Goal: Information Seeking & Learning: Learn about a topic

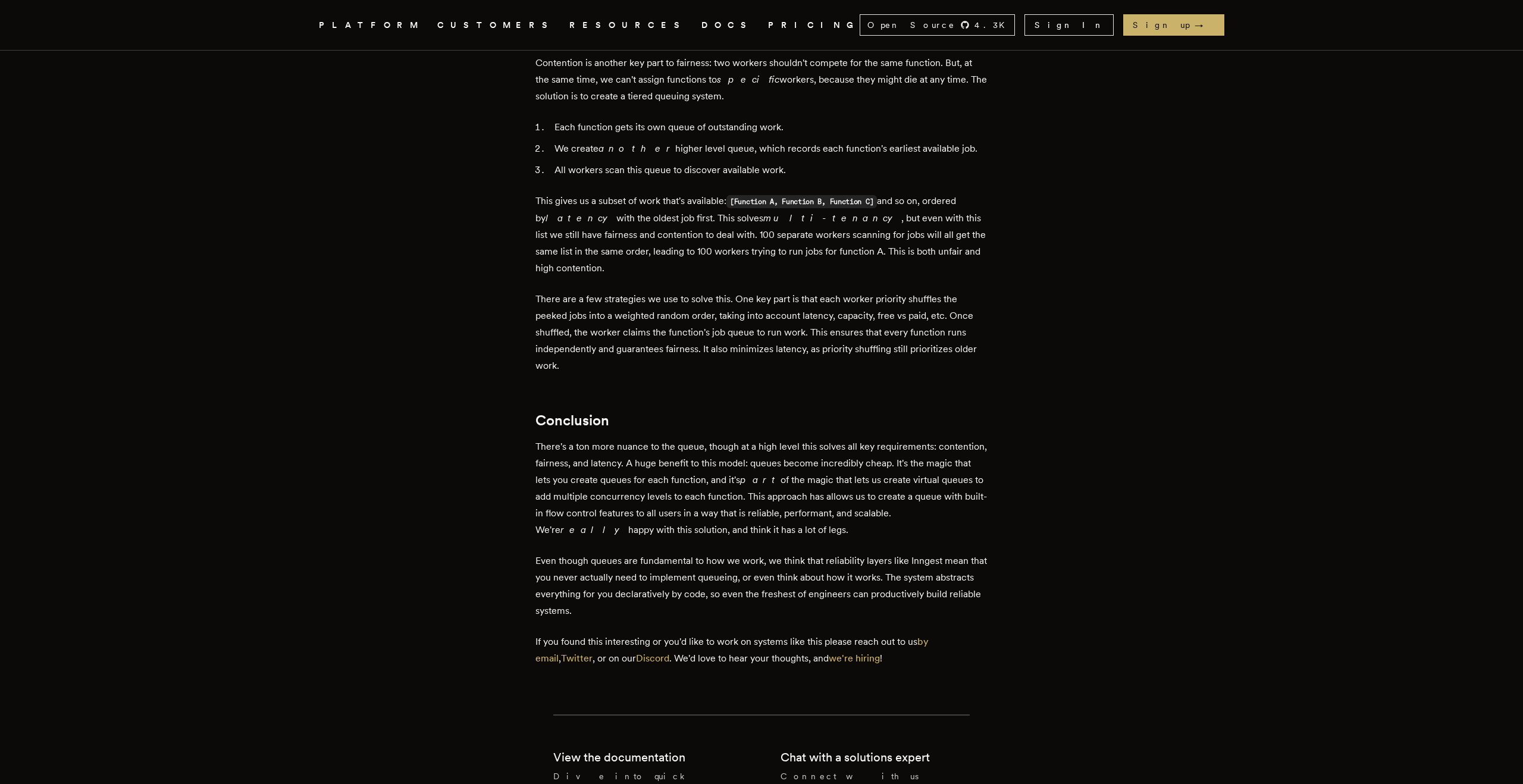
scroll to position [3434, 0]
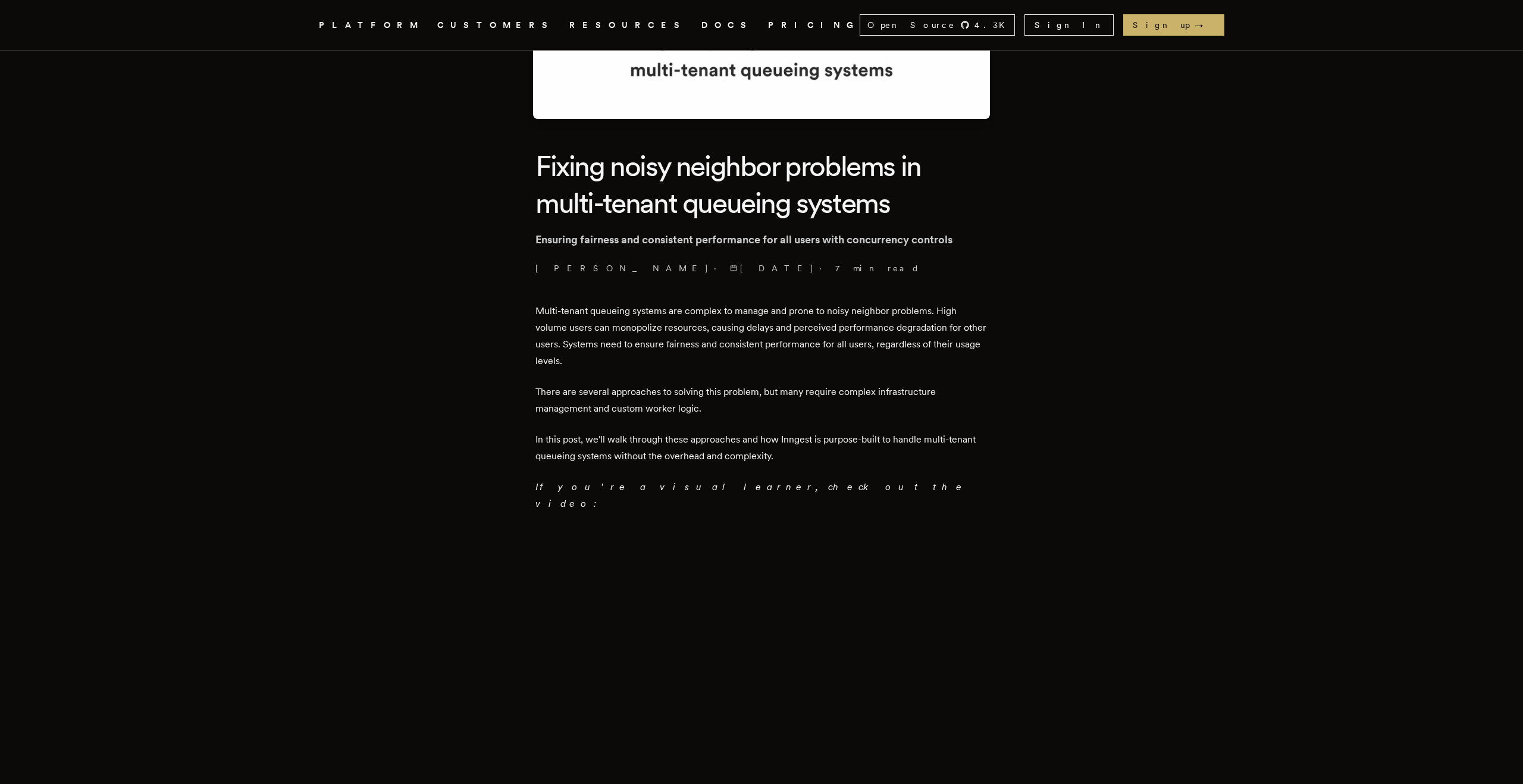
scroll to position [539, 0]
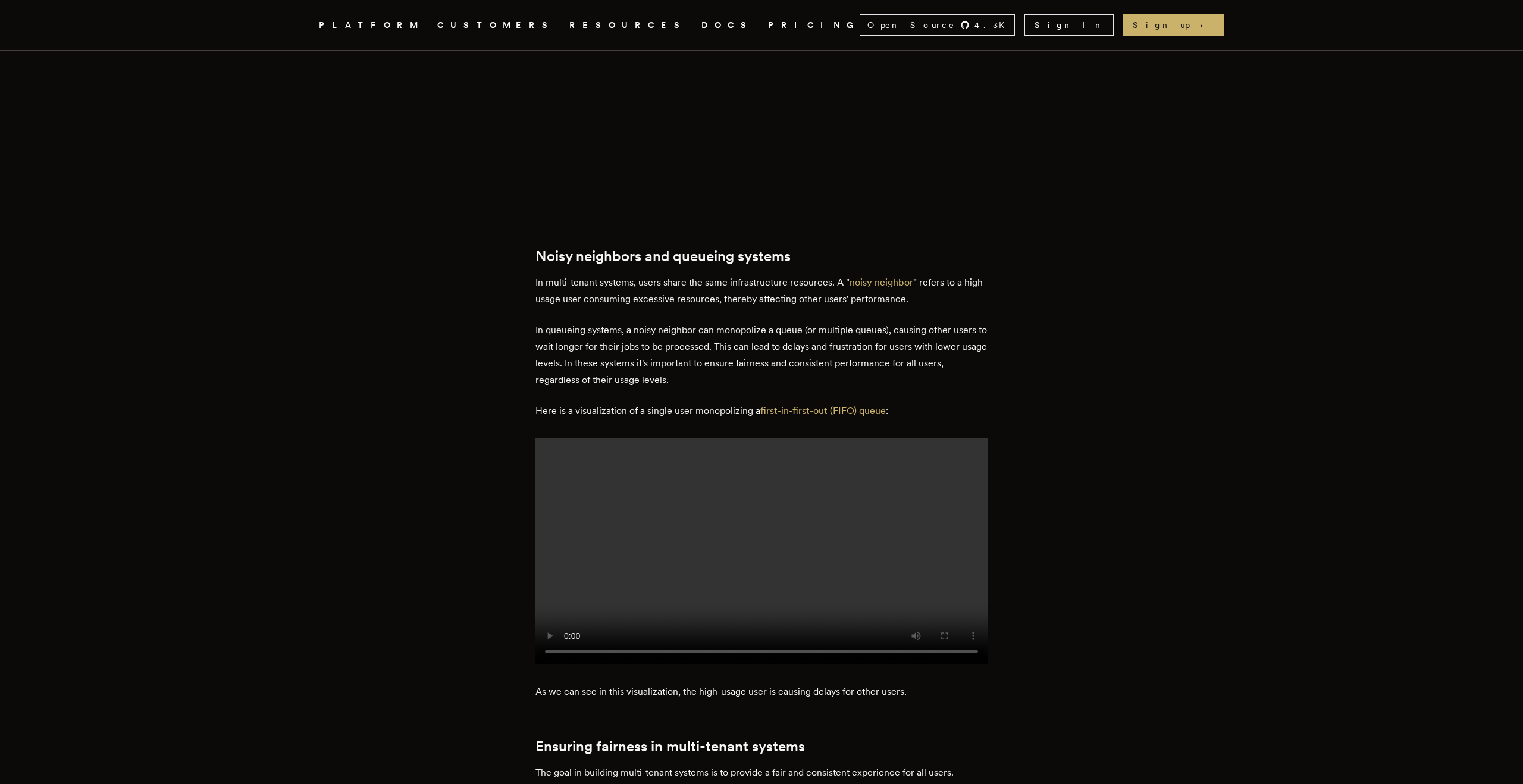
scroll to position [800, 0]
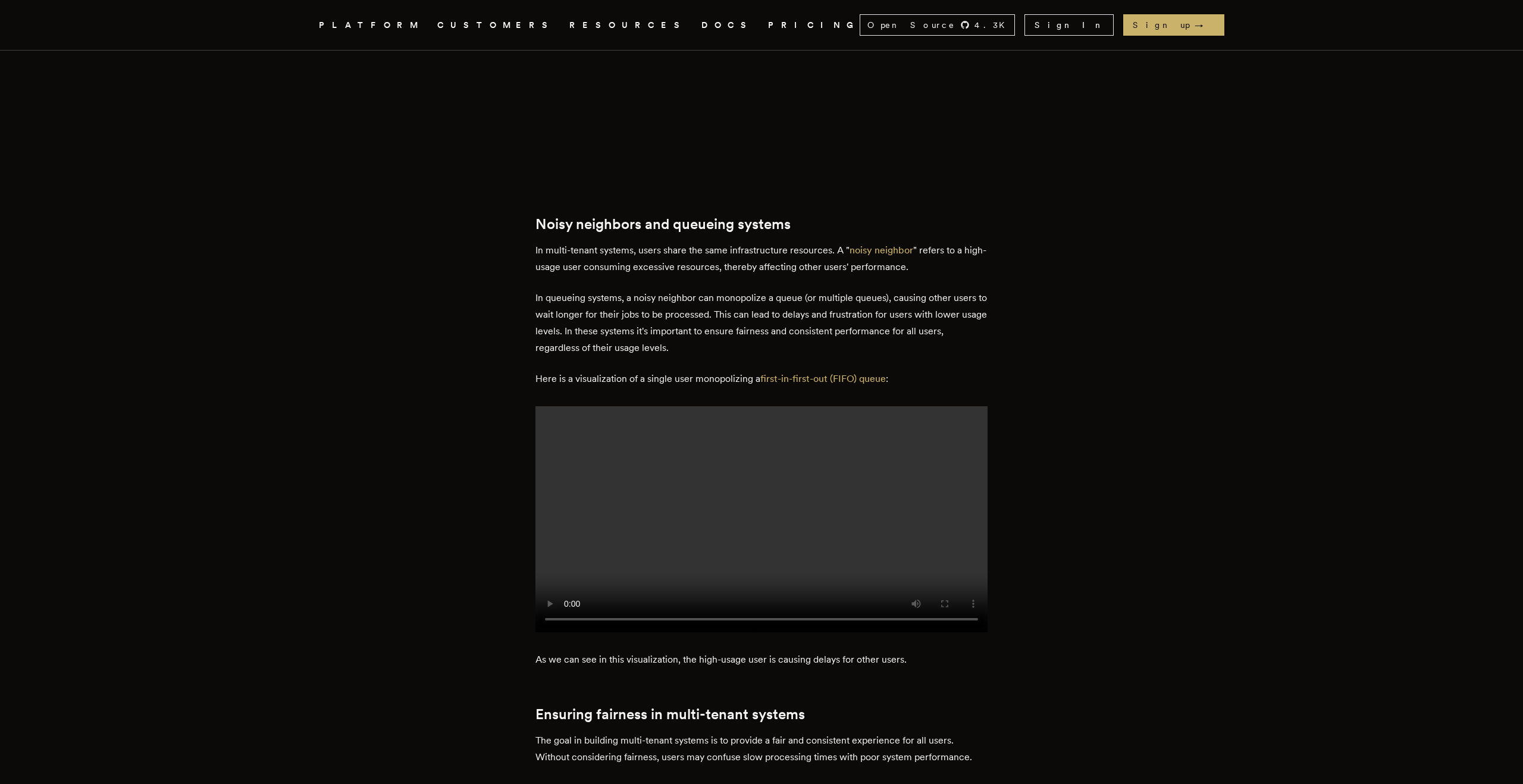
click at [680, 499] on video at bounding box center [762, 519] width 452 height 226
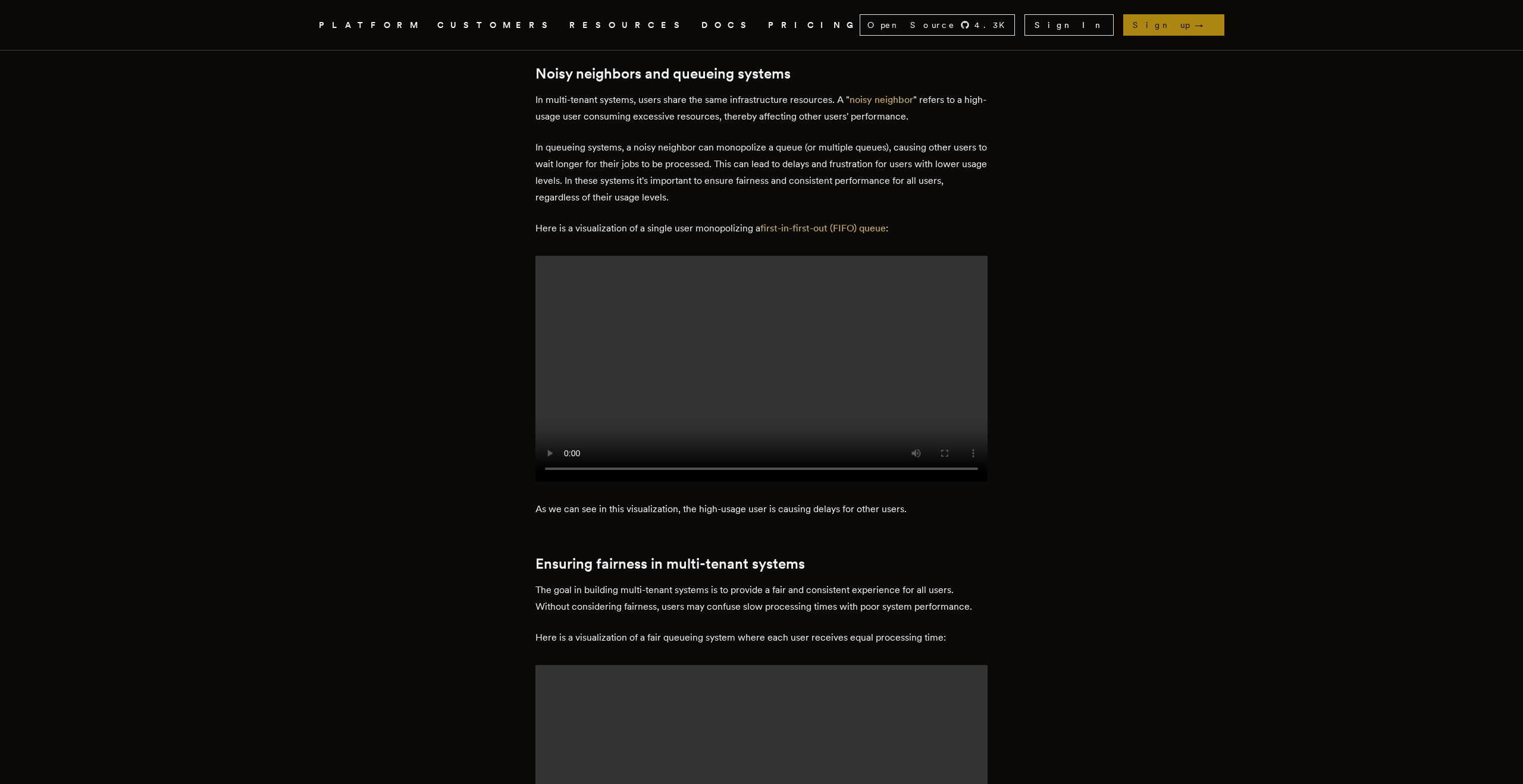
scroll to position [631, 0]
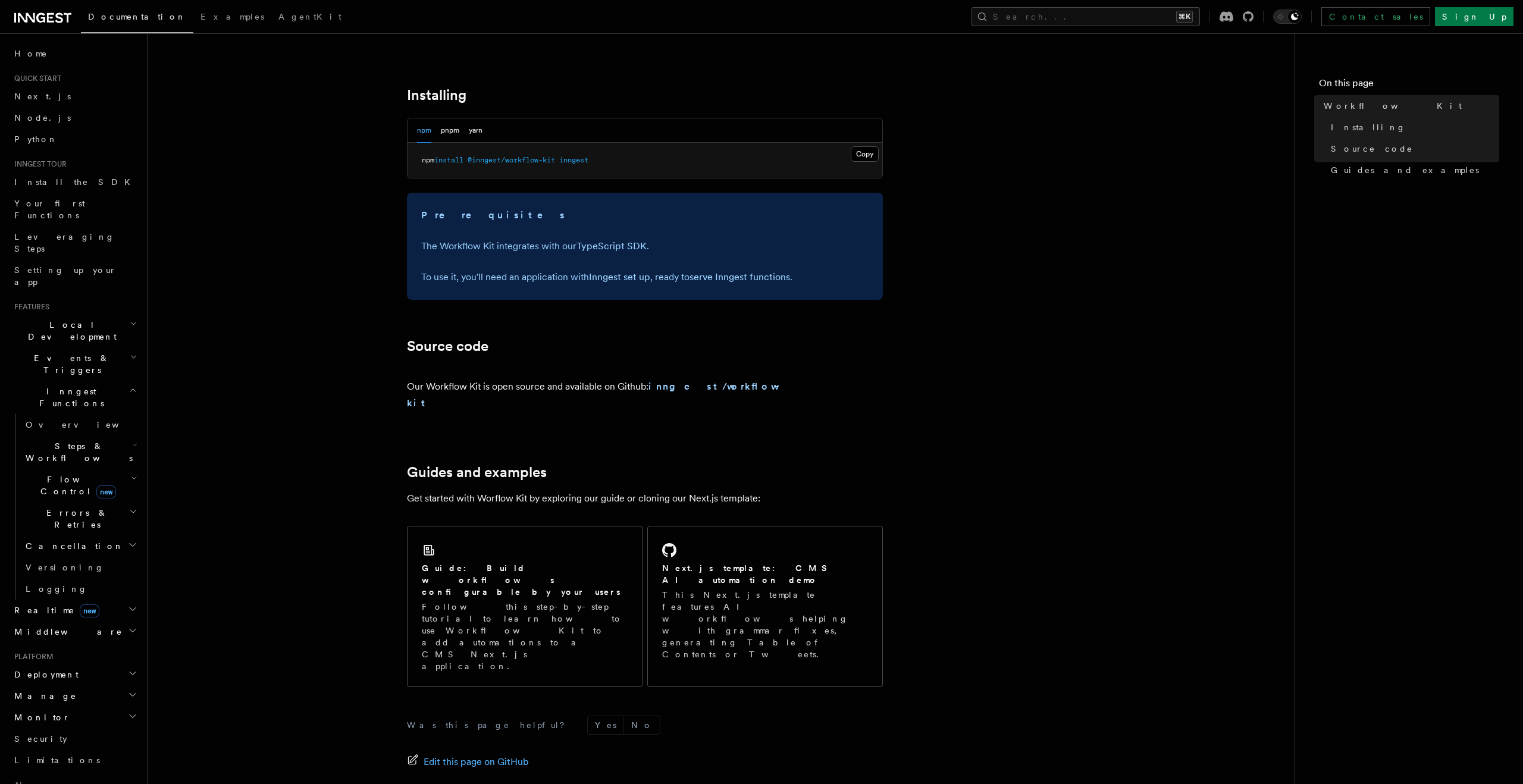
scroll to position [480, 0]
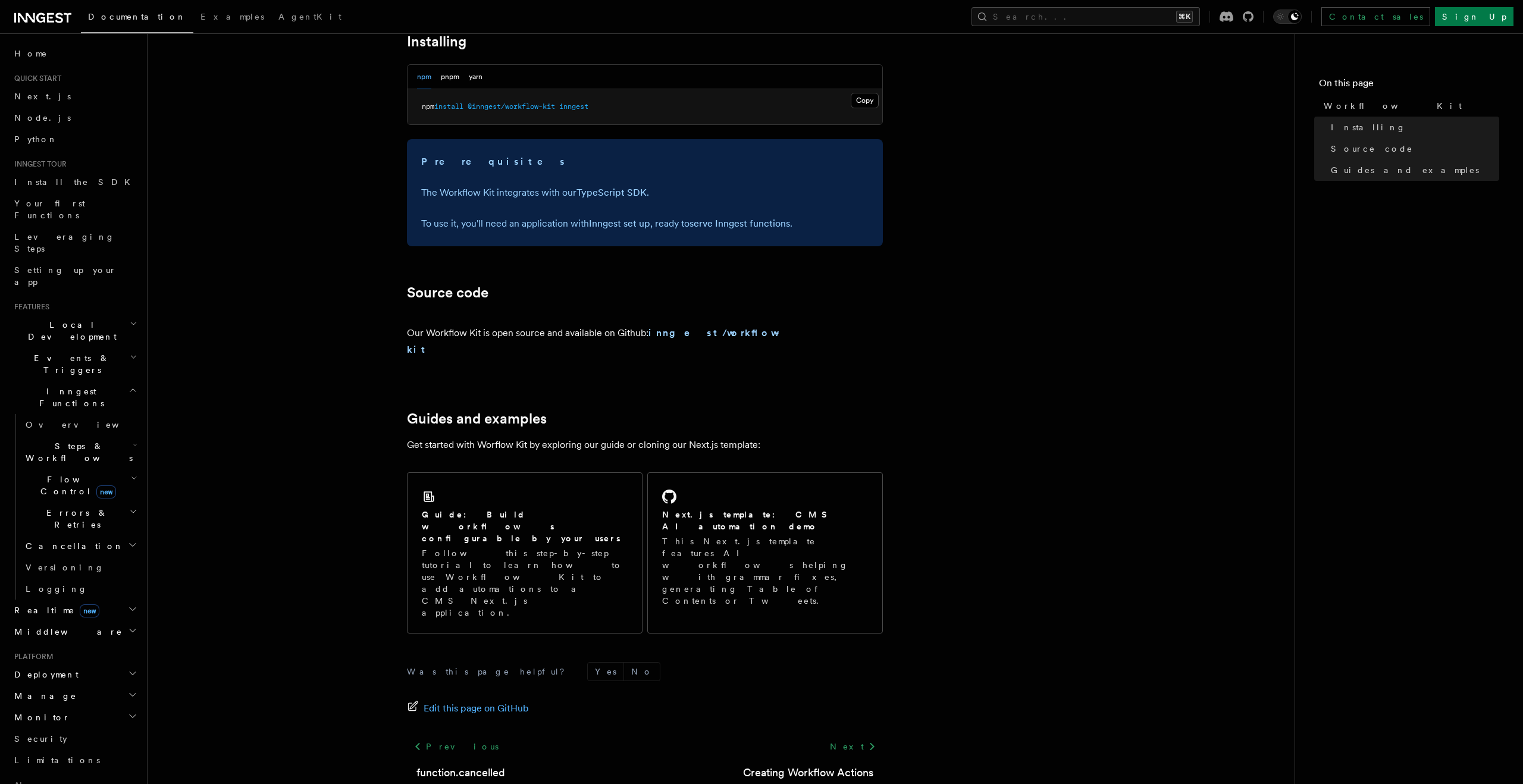
drag, startPoint x: 530, startPoint y: 243, endPoint x: 530, endPoint y: 194, distance: 49.0
click at [530, 211] on div "Prerequisites The Workflow Kit integrates with our TypeScript SDK . To use it, …" at bounding box center [645, 193] width 476 height 107
click at [530, 194] on p "The Workflow Kit integrates with our TypeScript SDK ." at bounding box center [644, 193] width 448 height 16
click at [733, 338] on strong "inngest/workflow-kit" at bounding box center [597, 341] width 379 height 28
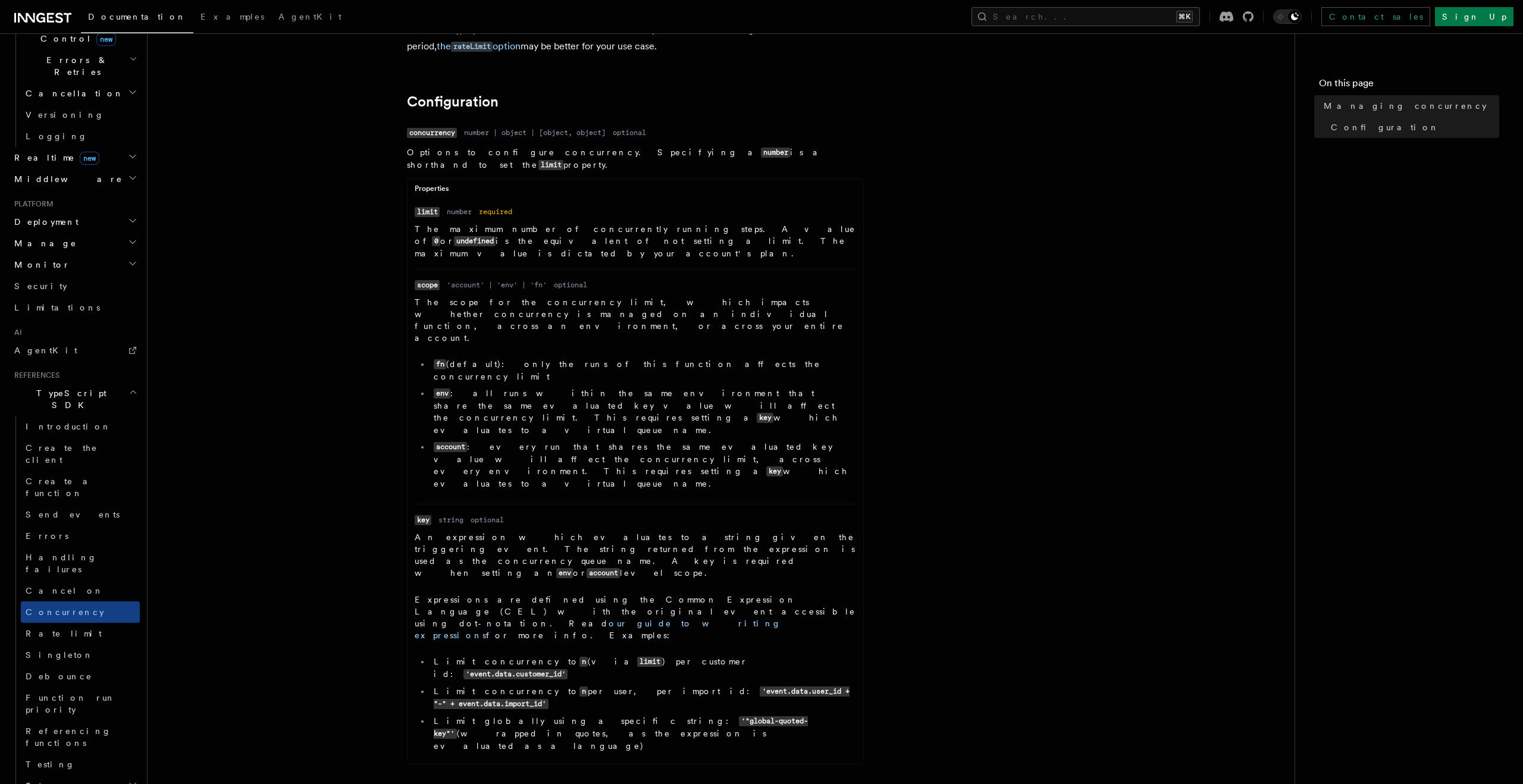
scroll to position [536, 0]
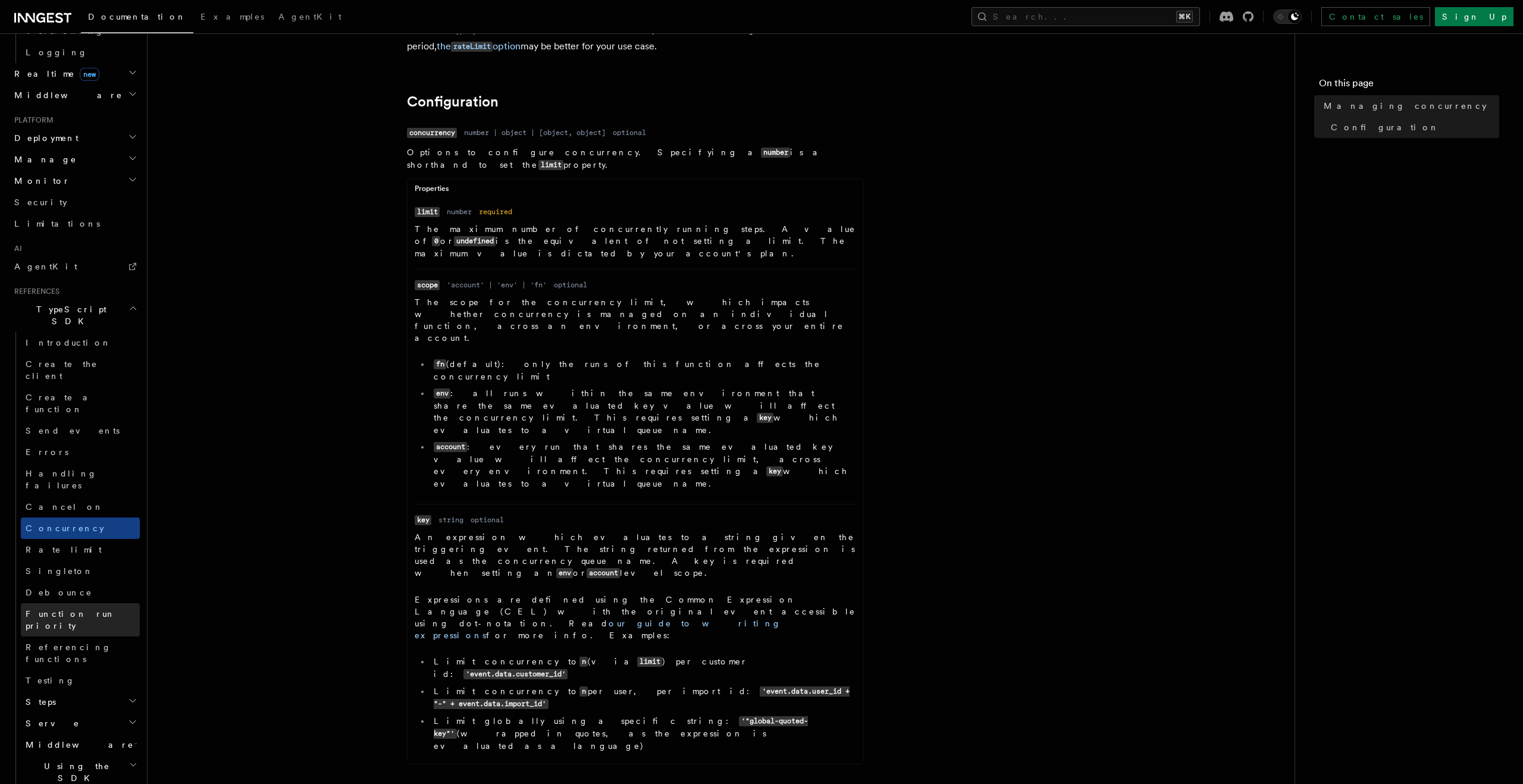
click at [83, 609] on span "Function run priority" at bounding box center [70, 620] width 90 height 21
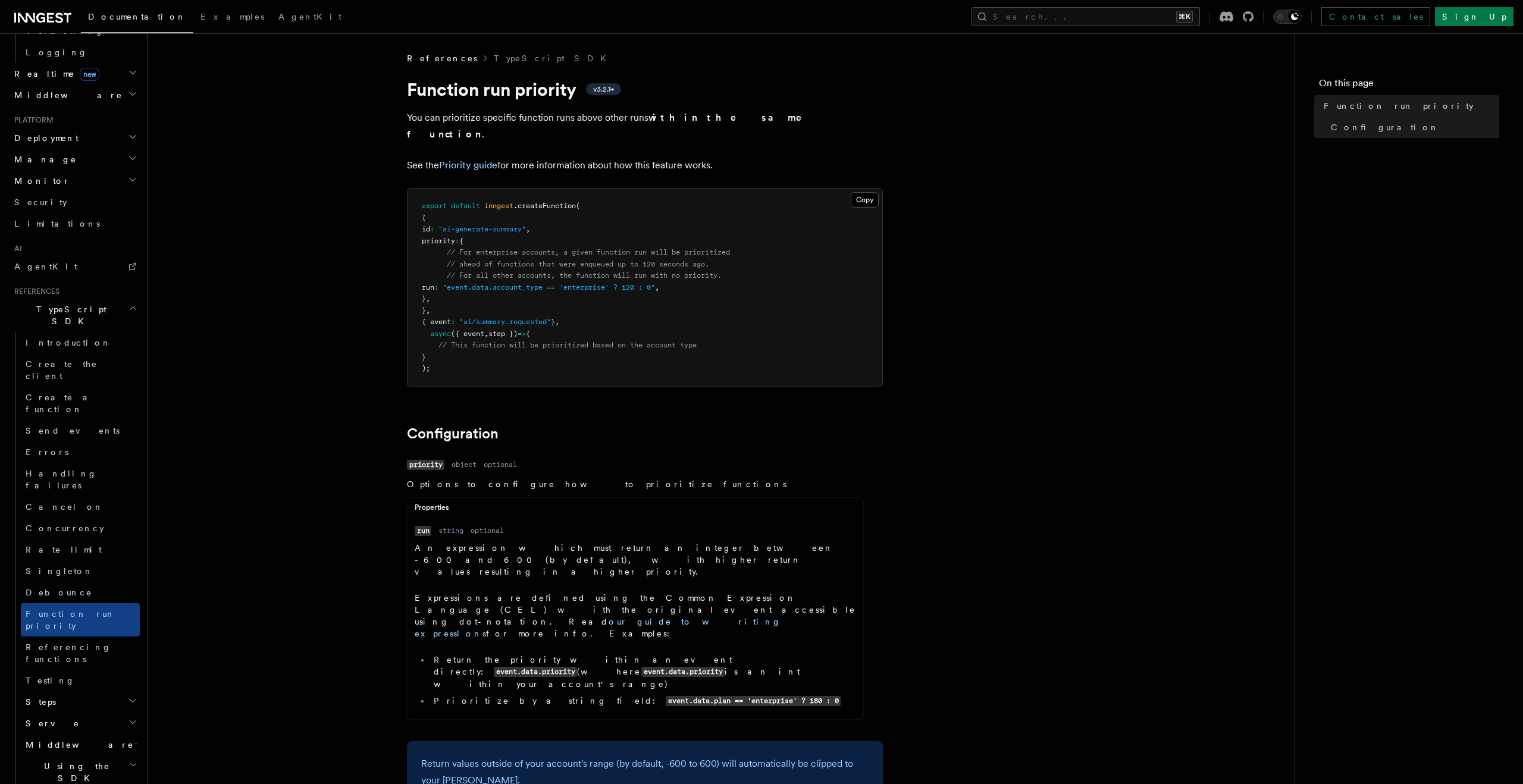
scroll to position [458, 0]
